Goal: Navigation & Orientation: Understand site structure

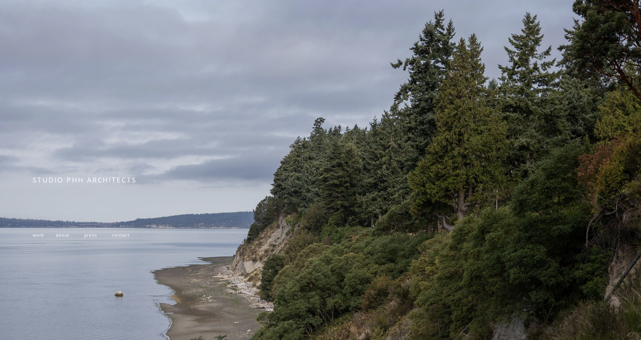
click at [39, 238] on span "work" at bounding box center [38, 235] width 11 height 6
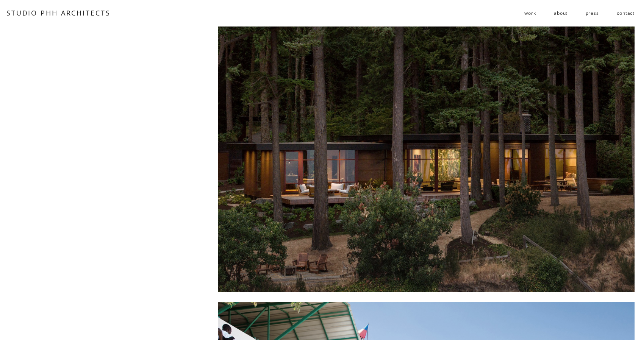
click at [620, 12] on link "contact" at bounding box center [625, 13] width 18 height 12
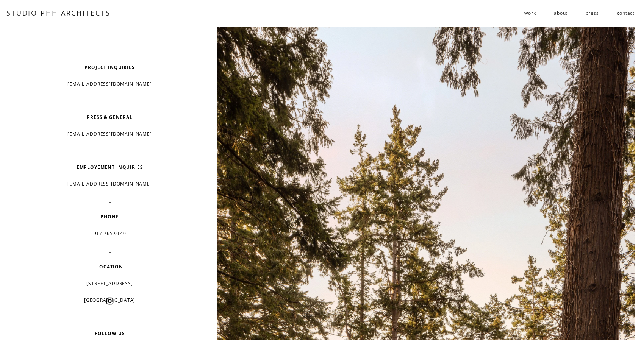
click at [560, 14] on link "about" at bounding box center [560, 13] width 14 height 12
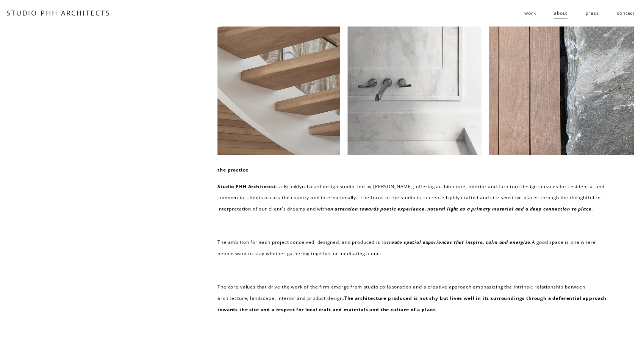
click at [581, 17] on nav "work residential public follies about press contact" at bounding box center [579, 13] width 110 height 12
click at [588, 14] on link "press" at bounding box center [591, 13] width 13 height 12
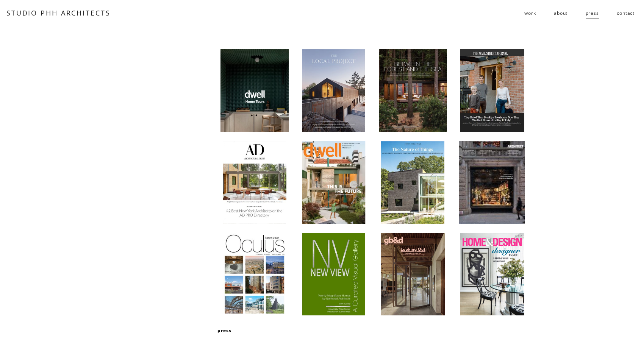
click at [621, 16] on link "contact" at bounding box center [625, 13] width 18 height 12
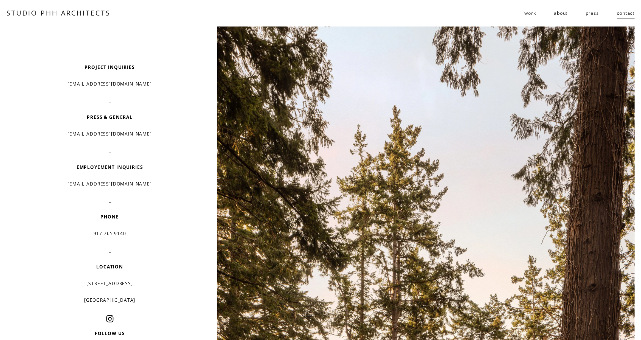
click at [557, 9] on link "about" at bounding box center [560, 13] width 14 height 12
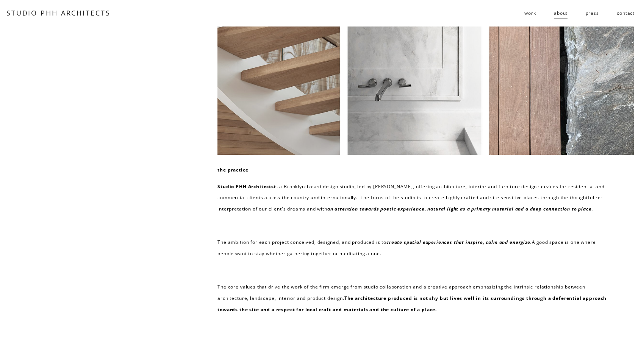
click at [530, 14] on span "work" at bounding box center [529, 13] width 11 height 11
click at [86, 12] on link "STUDIO PHH ARCHITECTS" at bounding box center [58, 12] width 104 height 9
